Goal: Check status: Check status

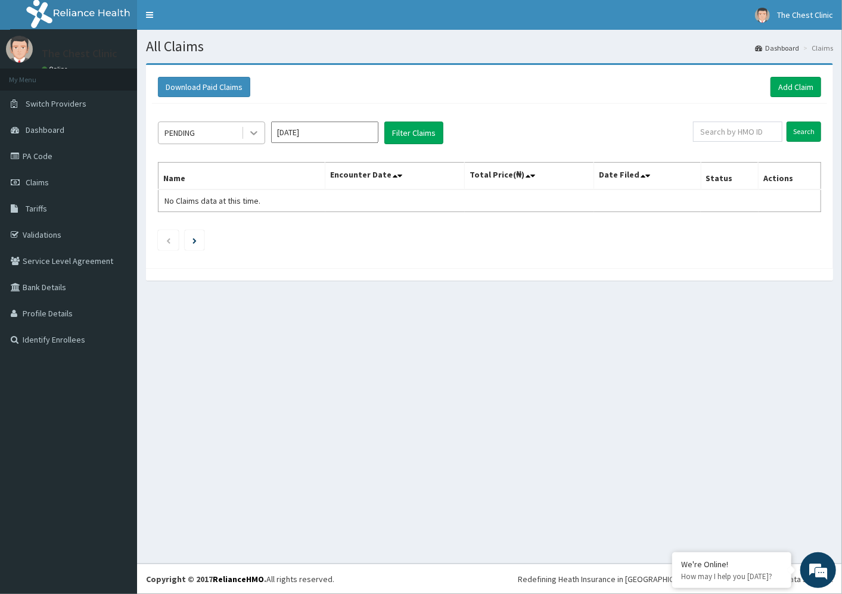
click at [248, 134] on icon at bounding box center [254, 133] width 12 height 12
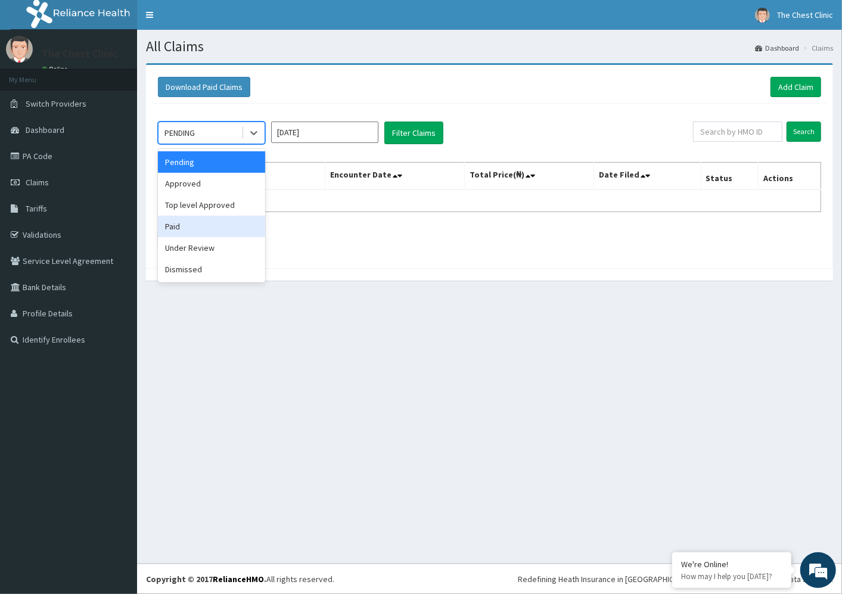
click at [174, 225] on div "Paid" at bounding box center [211, 226] width 107 height 21
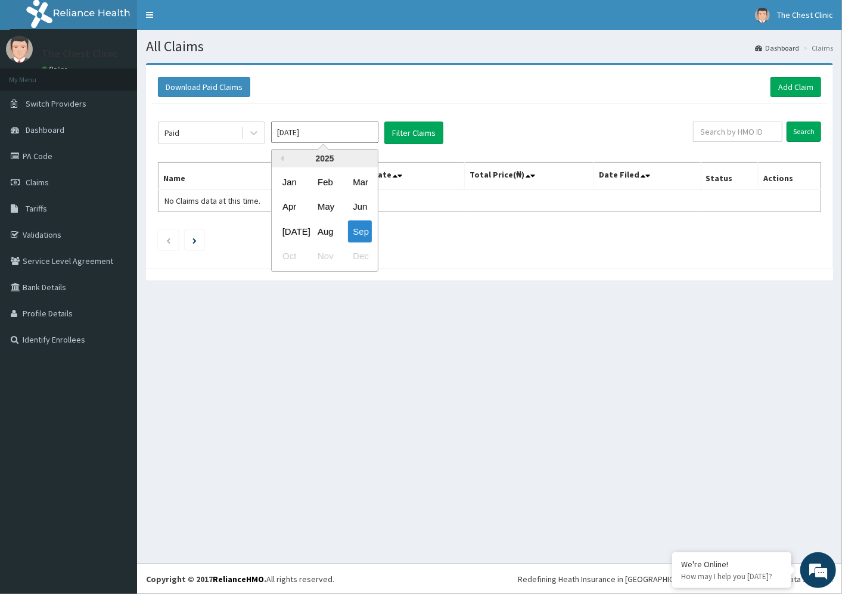
click at [372, 134] on input "[DATE]" at bounding box center [324, 132] width 107 height 21
click at [294, 228] on div "[DATE]" at bounding box center [290, 232] width 24 height 22
click at [417, 137] on button "Filter Claims" at bounding box center [413, 133] width 59 height 23
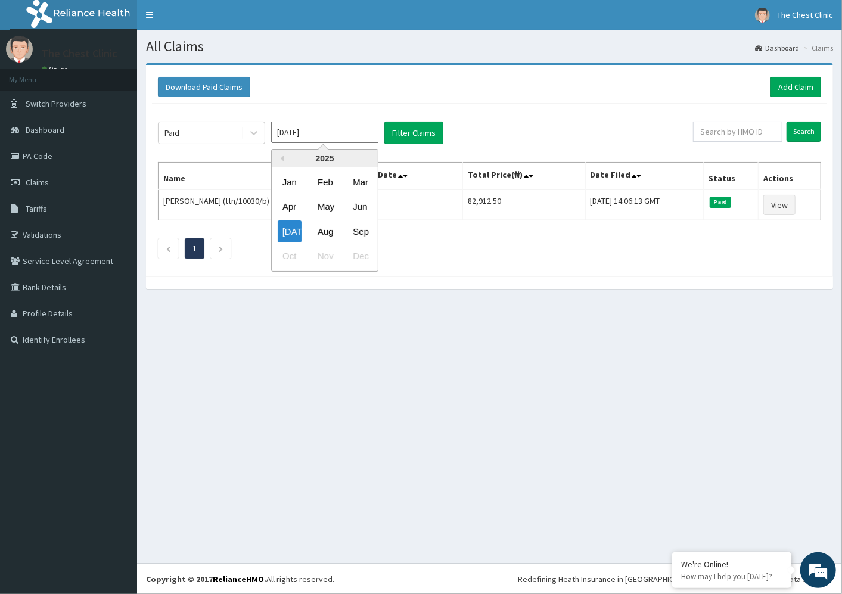
click at [354, 135] on input "[DATE]" at bounding box center [324, 132] width 107 height 21
click at [323, 234] on div "Aug" at bounding box center [325, 232] width 24 height 22
type input "[DATE]"
click at [398, 129] on button "Filter Claims" at bounding box center [413, 133] width 59 height 23
